Goal: Task Accomplishment & Management: Manage account settings

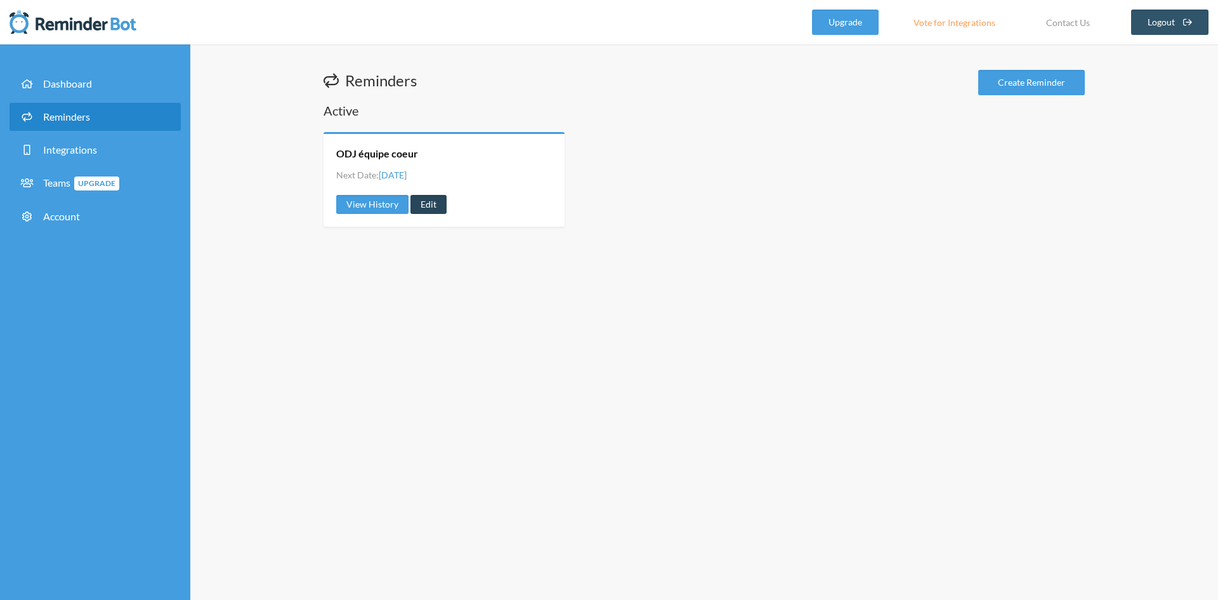
click at [432, 205] on link "Edit" at bounding box center [429, 204] width 36 height 19
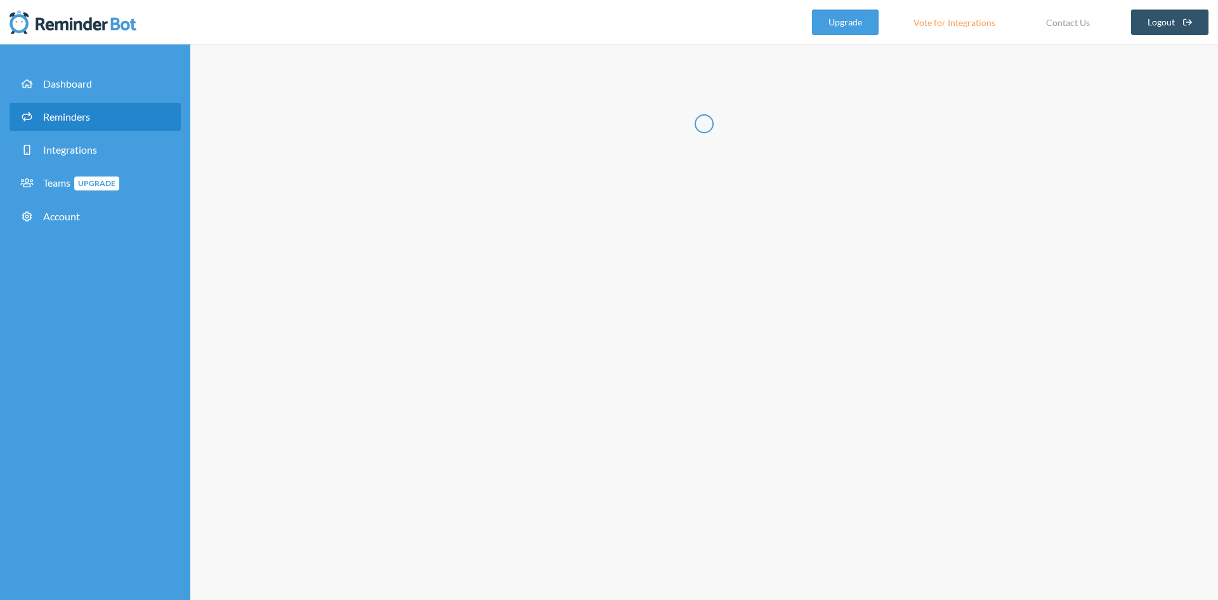
radio input "false"
radio input "true"
type input "ODJ équipe coeur"
select select "13:30:00"
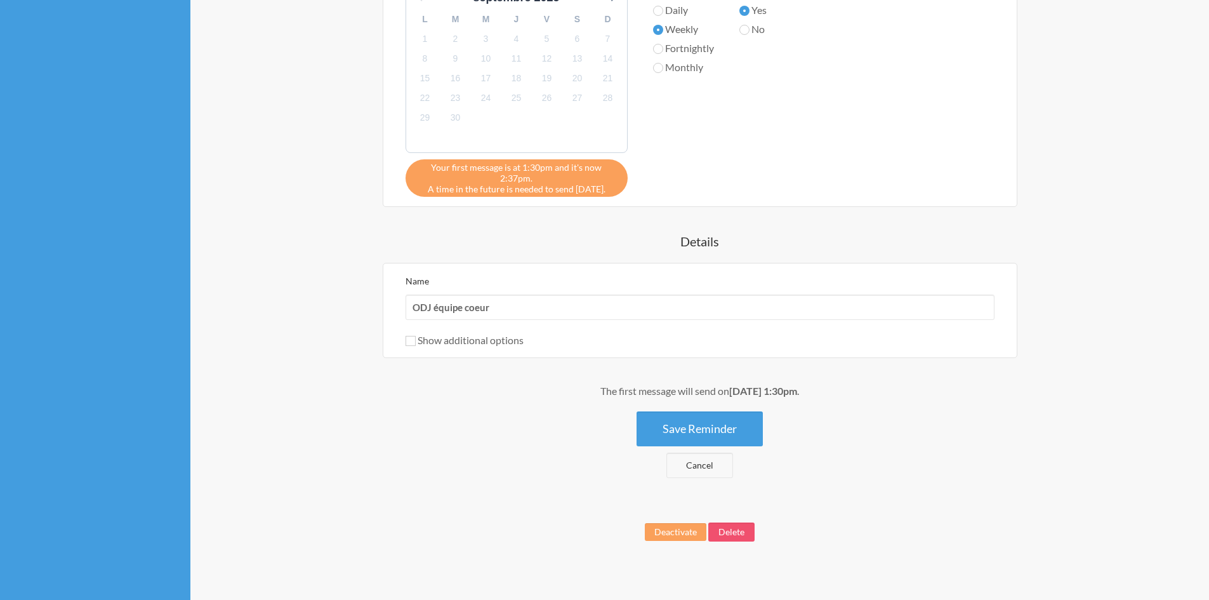
scroll to position [491, 0]
click at [736, 522] on button "Delete" at bounding box center [731, 531] width 46 height 19
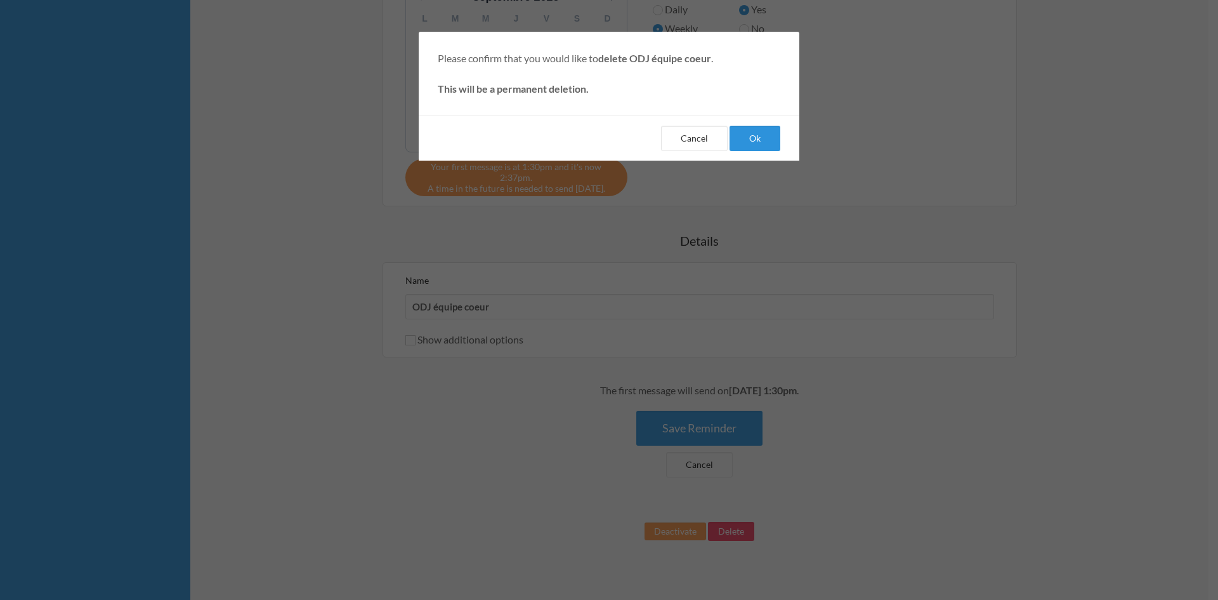
click at [763, 142] on button "Ok" at bounding box center [755, 138] width 51 height 25
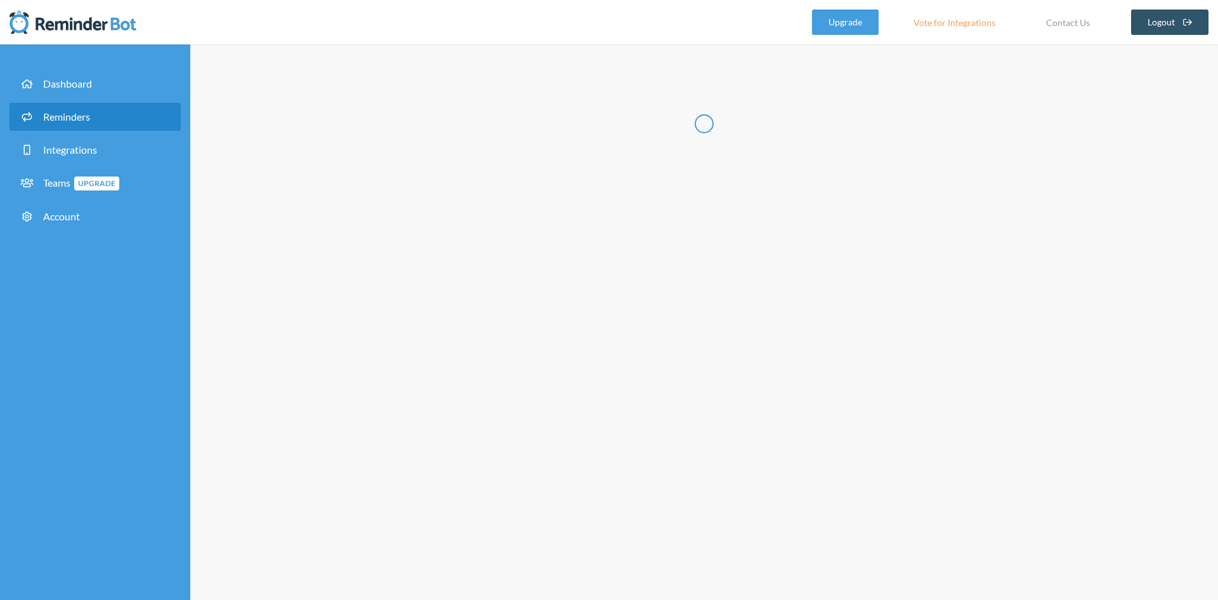
select select "09:30:00"
select select "10:30:00"
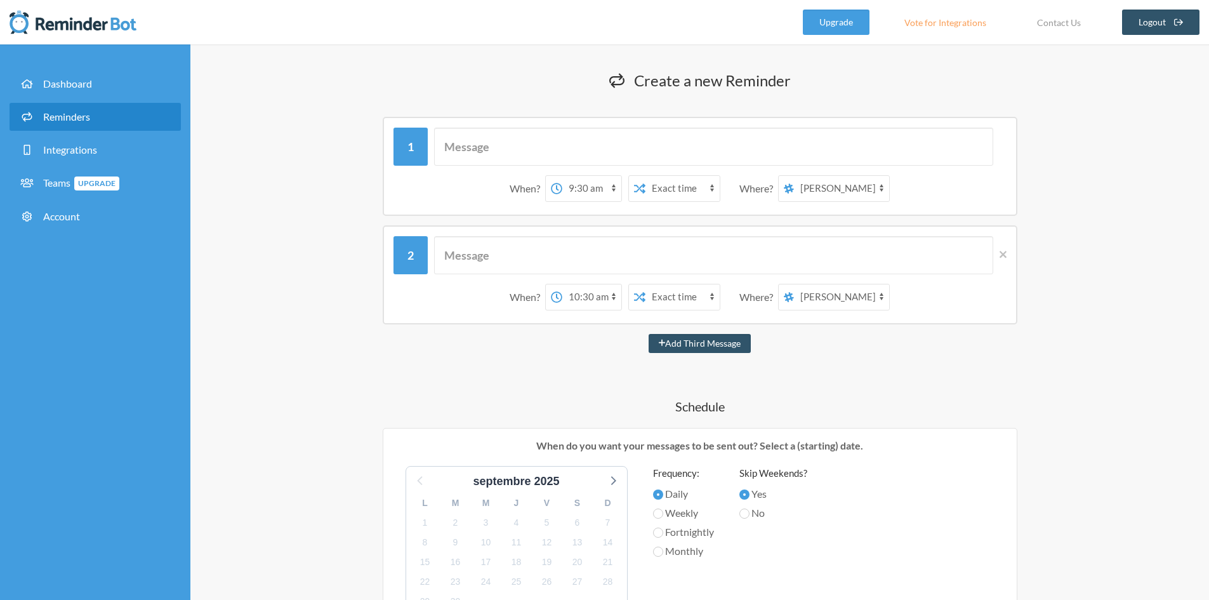
click at [65, 108] on link "Reminders" at bounding box center [95, 117] width 171 height 28
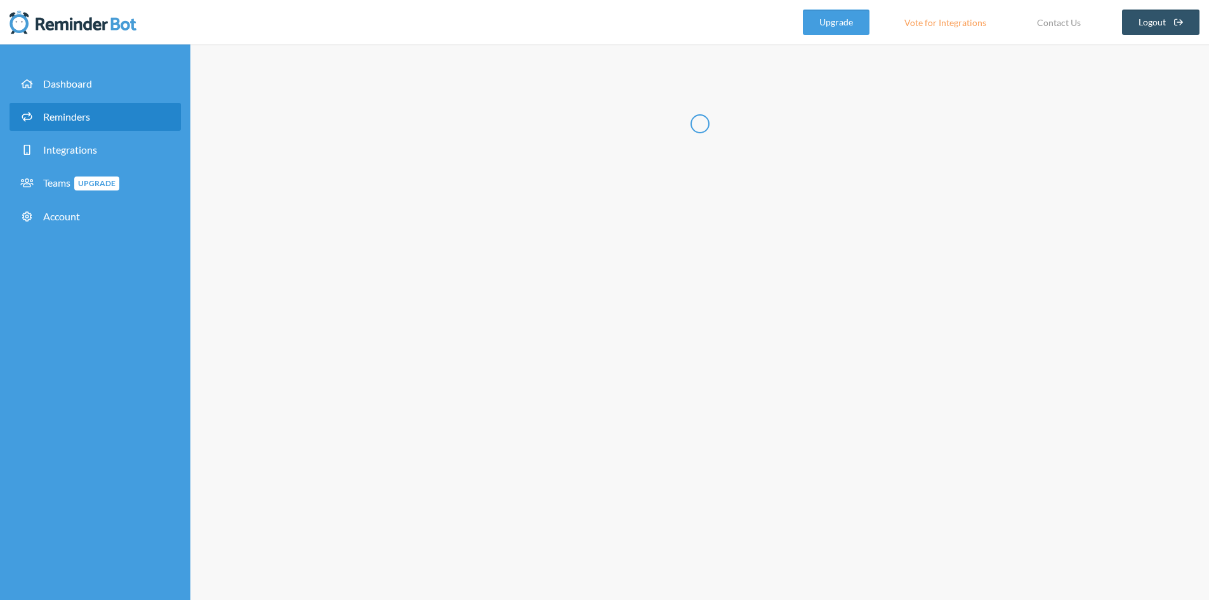
select select "10:30:00"
select select "11:30:00"
